Goal: Check status: Check status

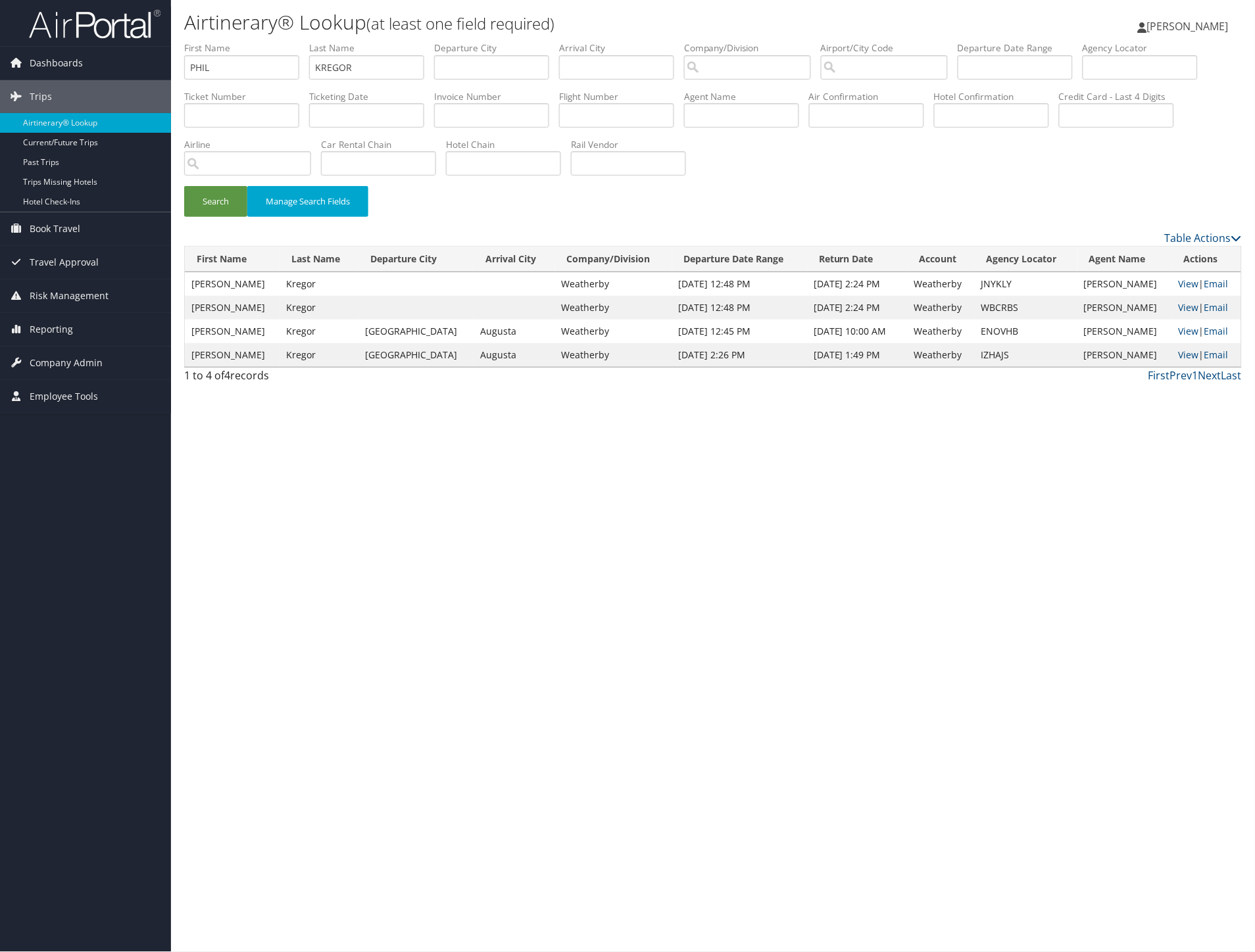
click at [1037, 545] on div "Airtinerary® Lookup (at least one field required) [PERSON_NAME] [PERSON_NAME] M…" at bounding box center [713, 476] width 1084 height 952
click at [255, 68] on input "PHIL" at bounding box center [241, 67] width 115 height 24
click at [1059, 127] on input "text" at bounding box center [1116, 115] width 115 height 24
type input "0480"
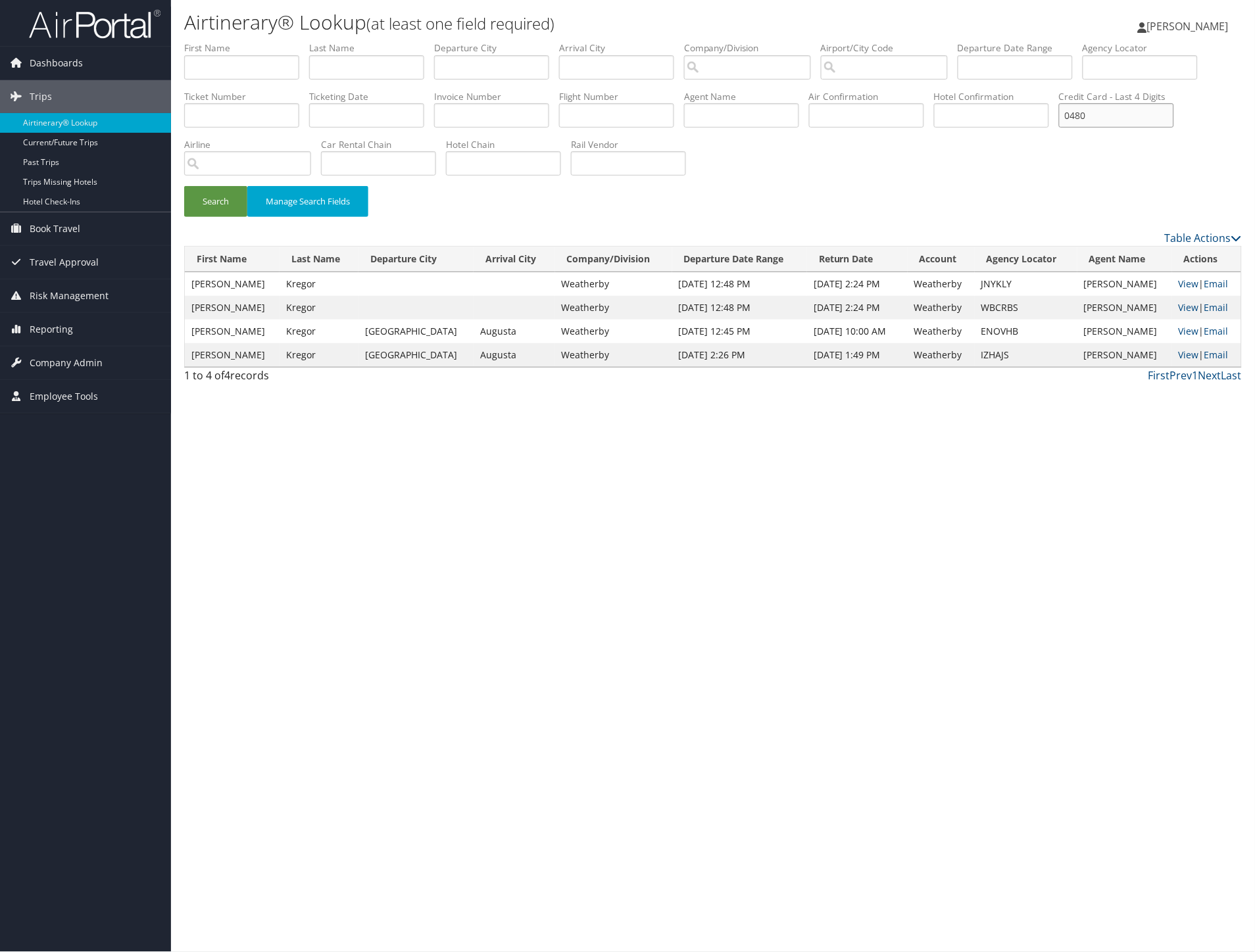
click at [184, 186] on button "Search" at bounding box center [216, 201] width 63 height 31
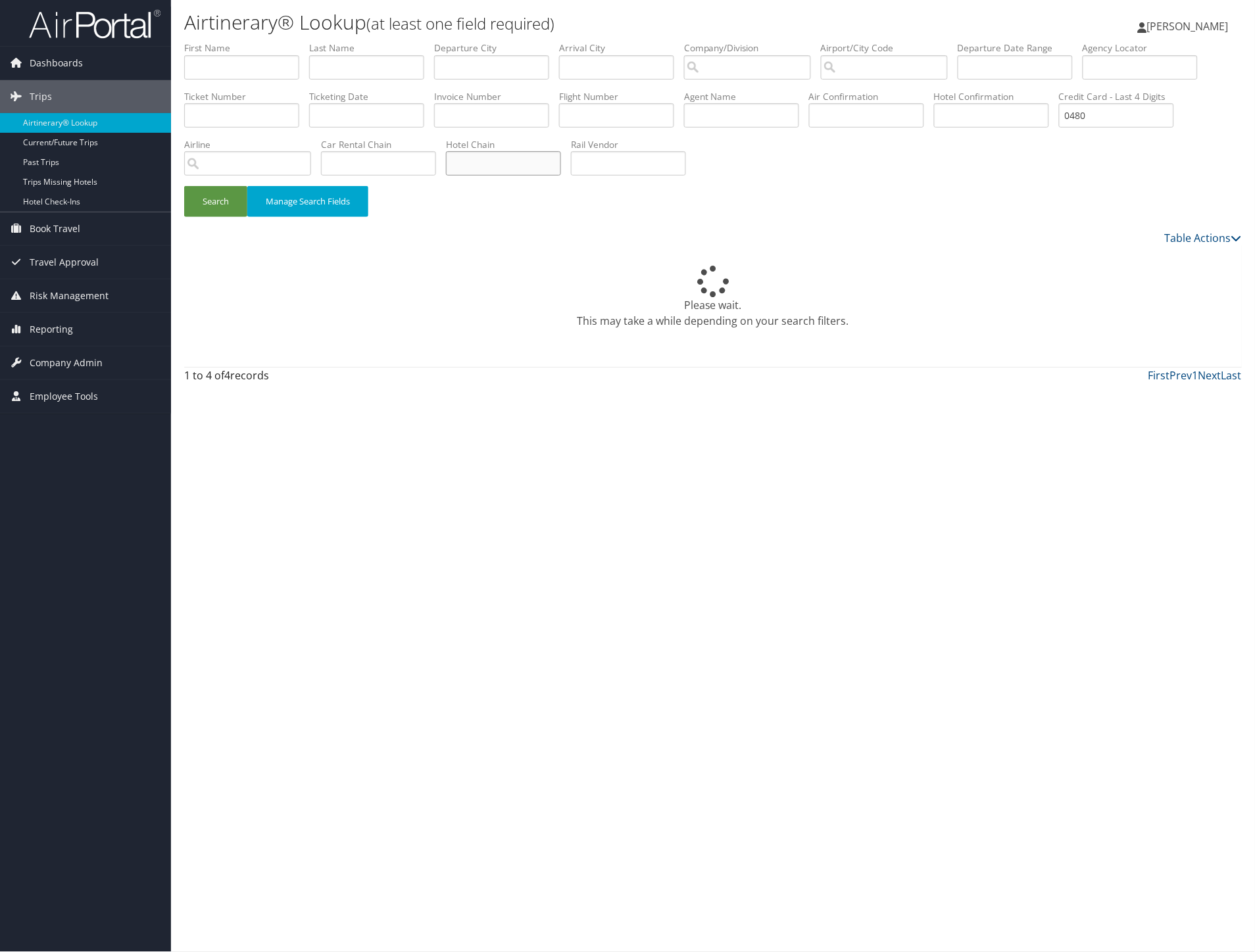
click at [561, 165] on input "text" at bounding box center [503, 163] width 115 height 24
type input "HOME"
drag, startPoint x: 233, startPoint y: 162, endPoint x: 128, endPoint y: 162, distance: 105.0
click at [128, 162] on div "Dashboards AirPortal 360™ (Manager) AirPortal 360™ (Agent) My Travel Dashboard …" at bounding box center [627, 476] width 1255 height 952
click at [184, 186] on button "Search" at bounding box center [216, 201] width 63 height 31
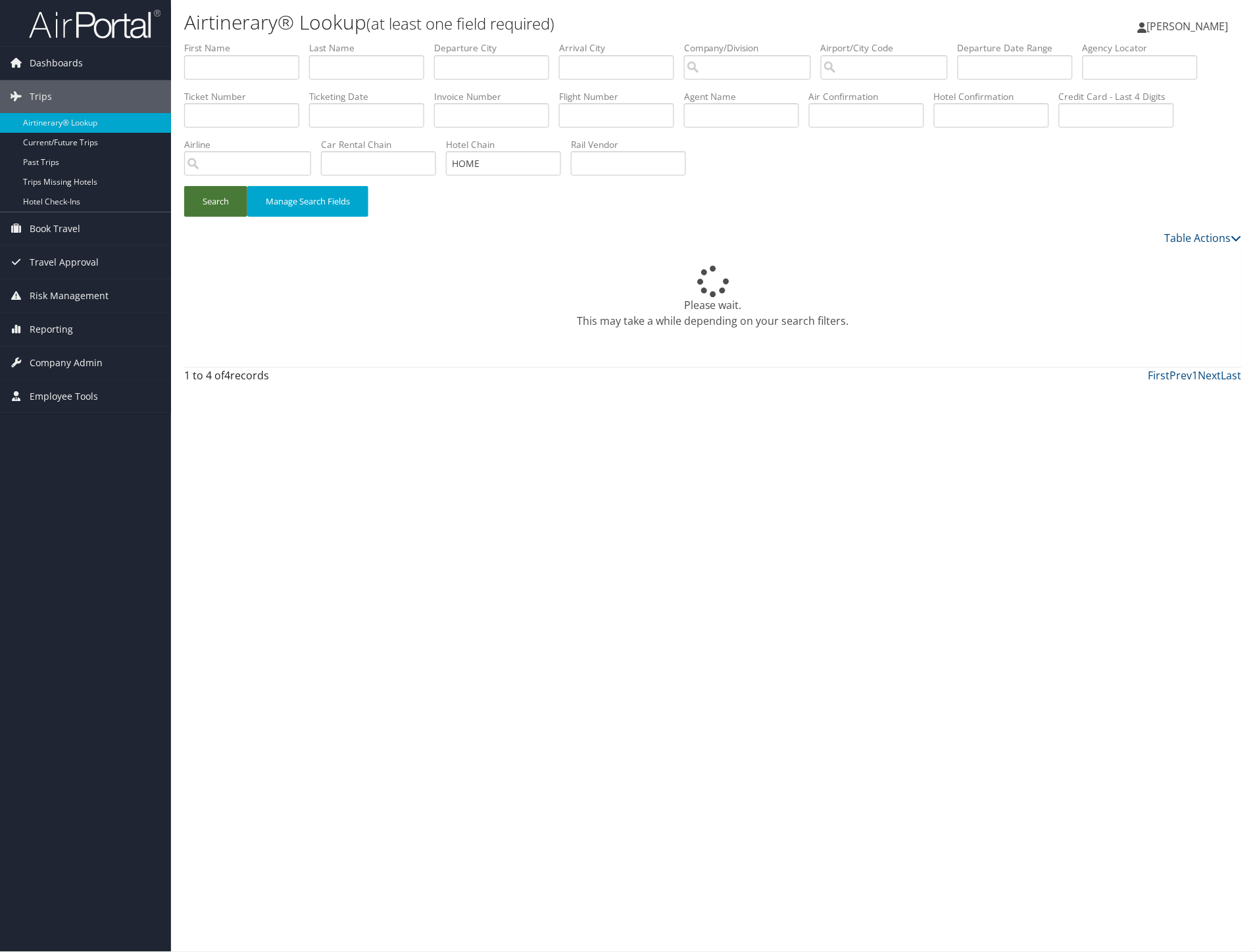
click at [211, 208] on button "Search" at bounding box center [216, 201] width 63 height 31
click at [561, 158] on input "HOME" at bounding box center [503, 163] width 115 height 24
click at [184, 186] on button "Search" at bounding box center [216, 201] width 63 height 31
drag, startPoint x: 628, startPoint y: 162, endPoint x: 704, endPoint y: 167, distance: 76.2
click at [561, 167] on input "HOME 2 SUITES" at bounding box center [503, 163] width 115 height 24
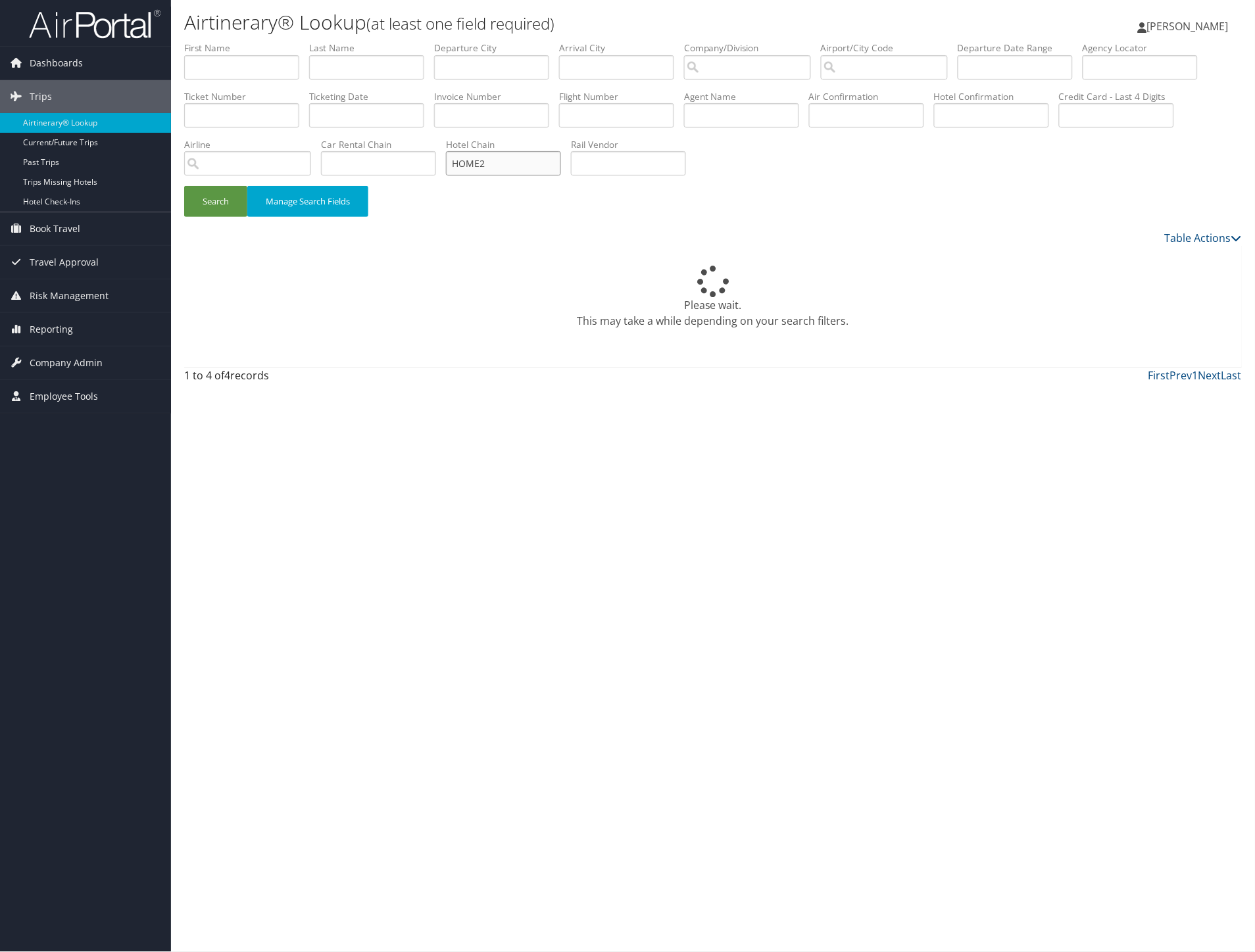
type input "HOME2"
click at [184, 186] on button "Search" at bounding box center [216, 201] width 63 height 31
click at [226, 66] on input "text" at bounding box center [241, 67] width 115 height 24
click at [184, 186] on button "Search" at bounding box center [216, 201] width 63 height 31
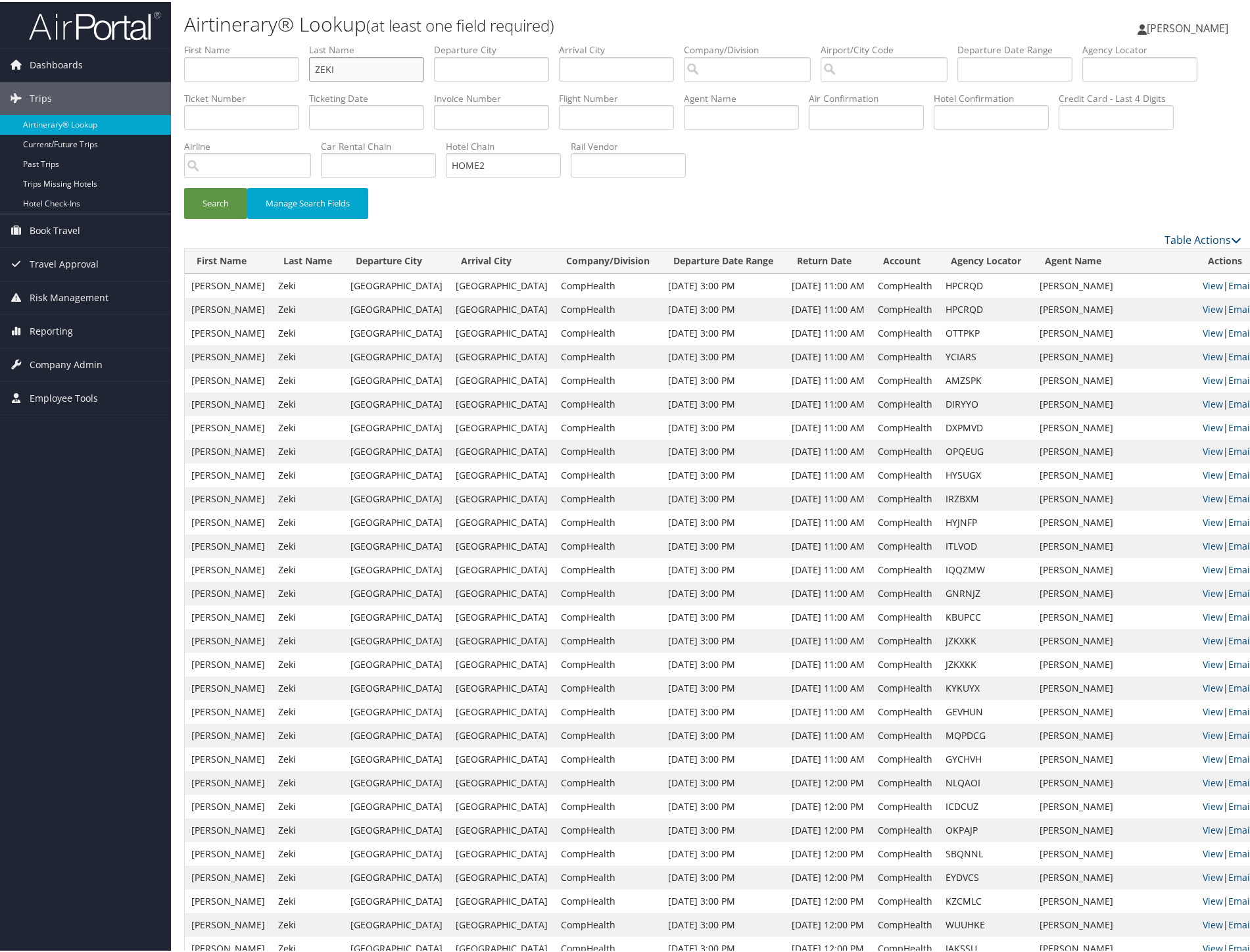
click at [422, 63] on input "ZEKI" at bounding box center [367, 67] width 115 height 24
type input "[PERSON_NAME]"
click at [184, 186] on button "Search" at bounding box center [216, 201] width 63 height 31
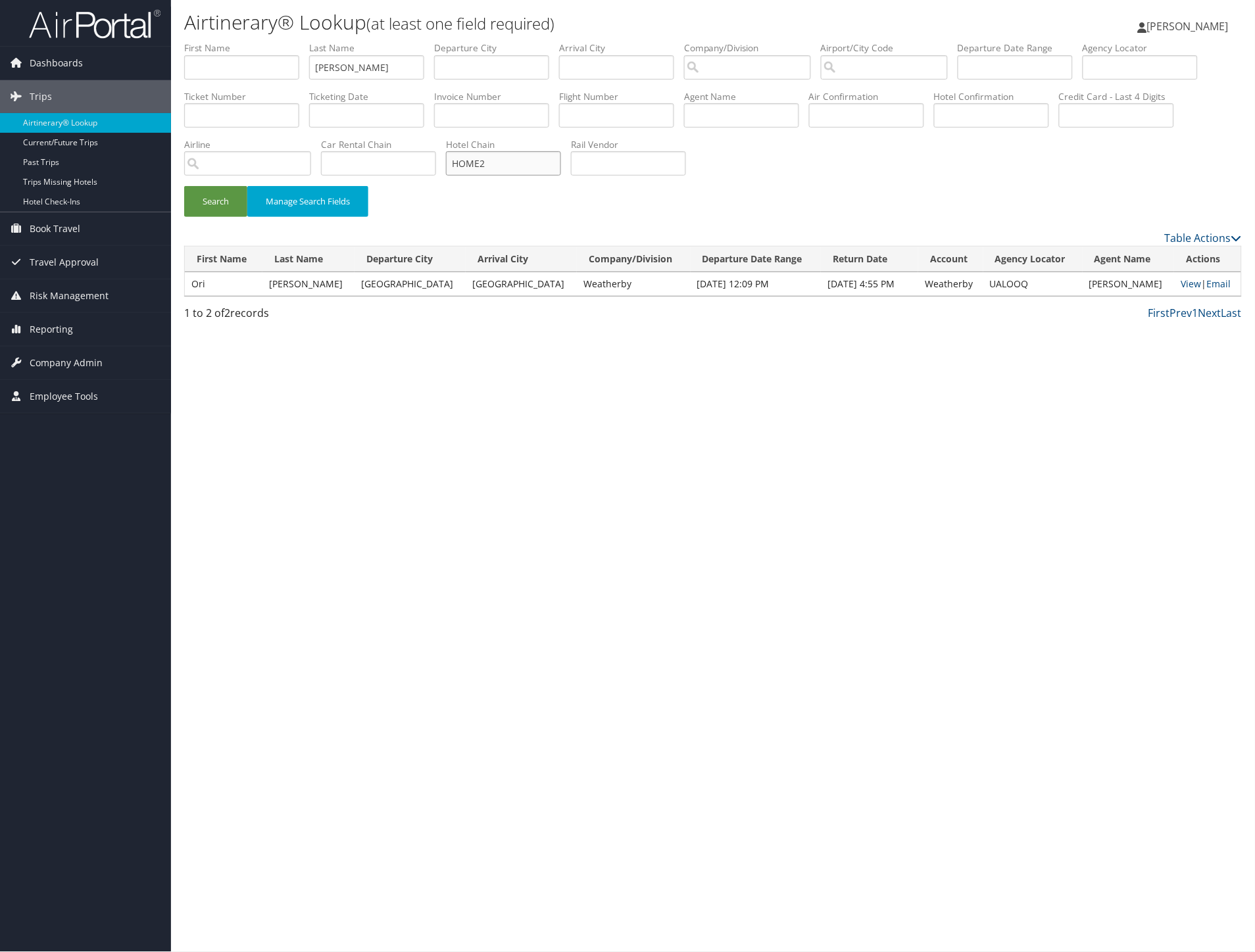
click at [561, 161] on input "HOME2" at bounding box center [503, 163] width 115 height 24
paste input "SUITES"
type input "HOME2SUITES"
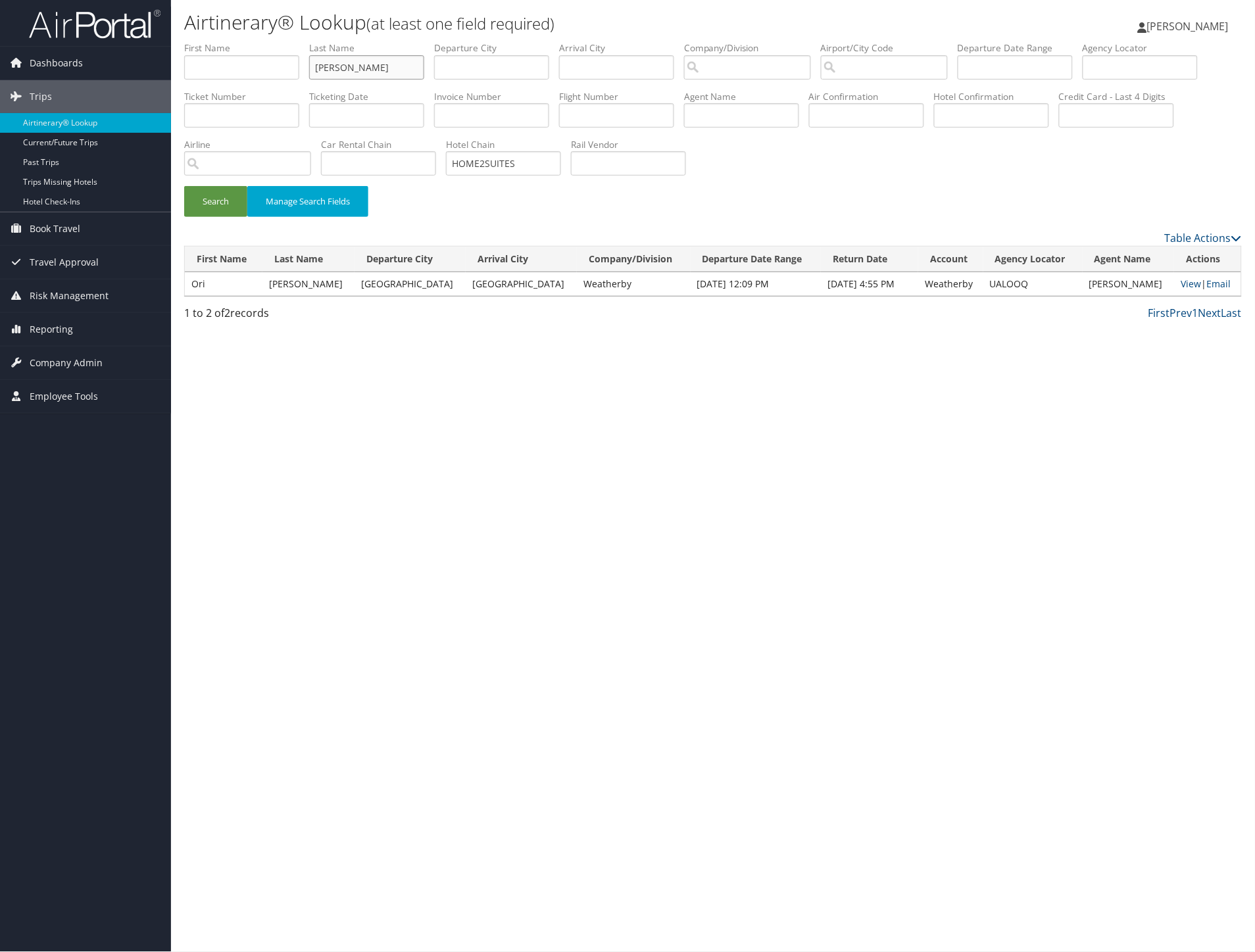
click at [404, 74] on input "[PERSON_NAME]" at bounding box center [367, 67] width 115 height 24
click at [184, 186] on button "Search" at bounding box center [216, 201] width 63 height 31
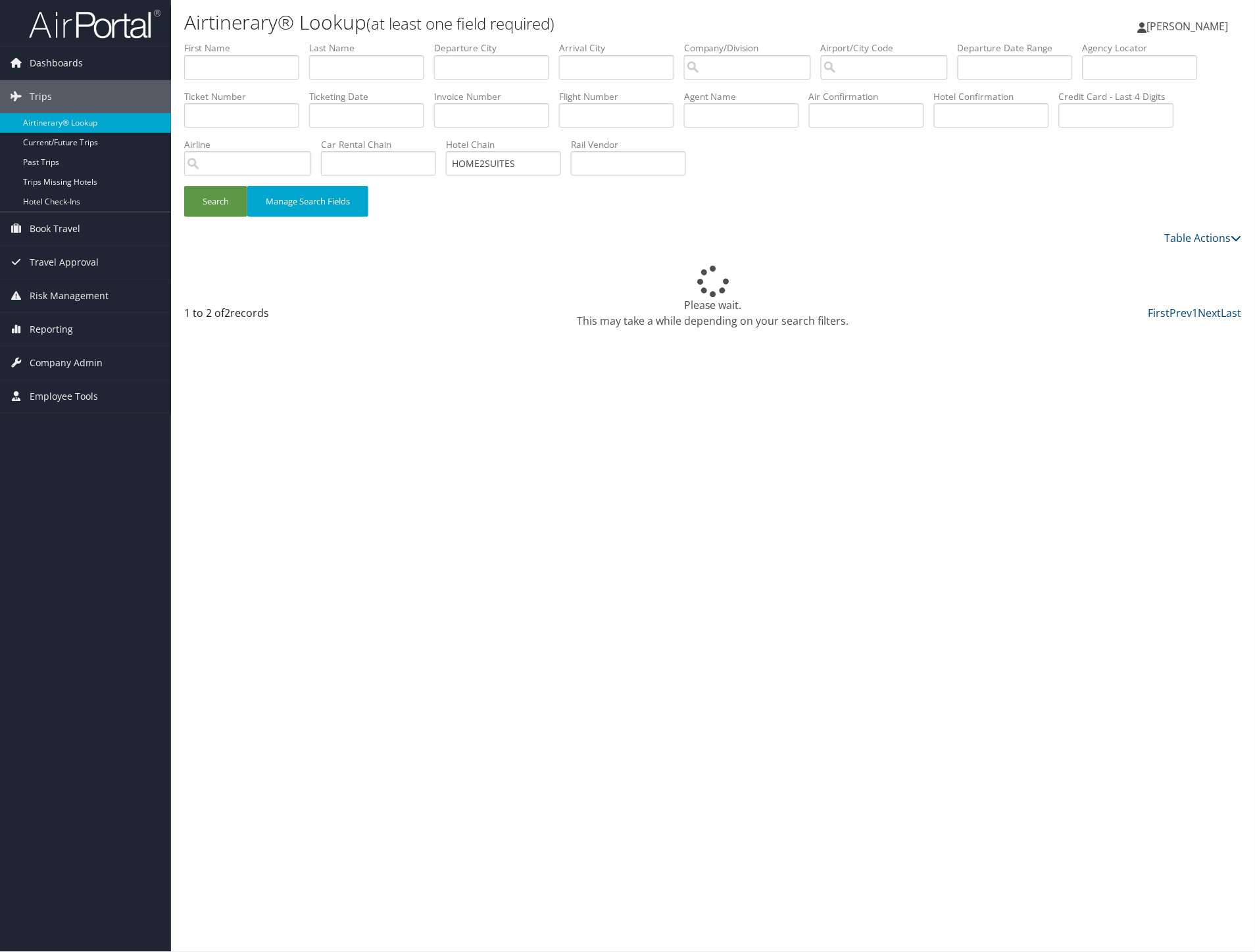
click at [724, 389] on div "Airtinerary® Lookup (at least one field required) [PERSON_NAME] [PERSON_NAME] M…" at bounding box center [713, 476] width 1084 height 952
click at [505, 339] on div "Airtinerary® Lookup (at least one field required) [PERSON_NAME] [PERSON_NAME] M…" at bounding box center [713, 476] width 1084 height 952
drag, startPoint x: 508, startPoint y: 342, endPoint x: 543, endPoint y: 366, distance: 42.4
click at [529, 356] on div "Airtinerary® Lookup (at least one field required) [PERSON_NAME] [PERSON_NAME] M…" at bounding box center [713, 476] width 1084 height 952
click at [208, 198] on button "Search" at bounding box center [216, 201] width 63 height 31
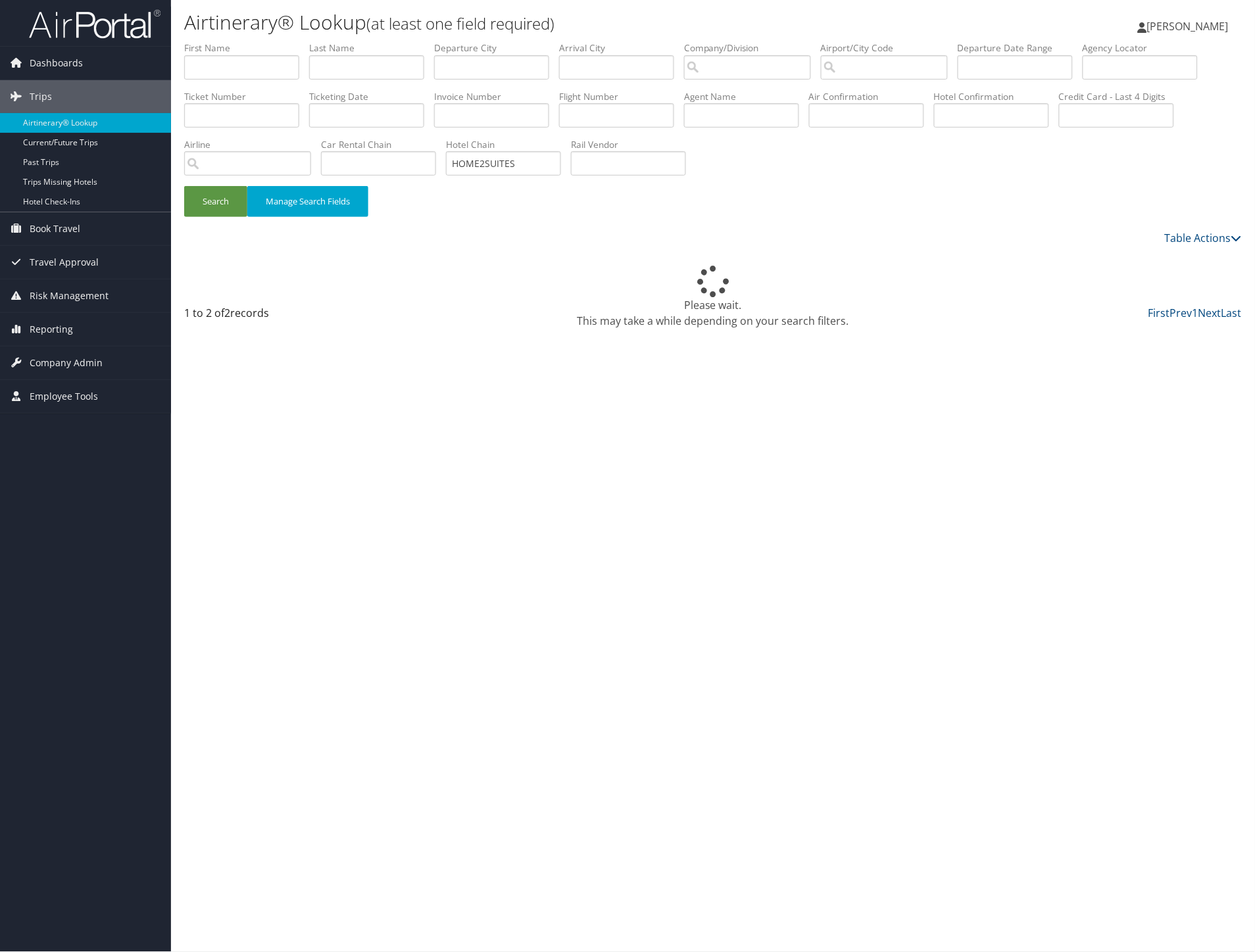
click at [1040, 218] on div "Search Manage Search Fields" at bounding box center [713, 208] width 1078 height 44
